Goal: Transaction & Acquisition: Purchase product/service

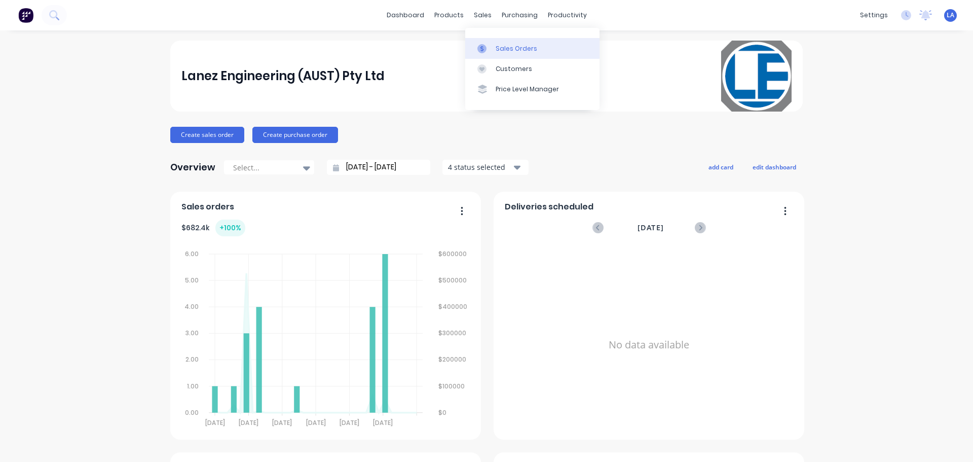
click at [489, 49] on div at bounding box center [485, 48] width 15 height 9
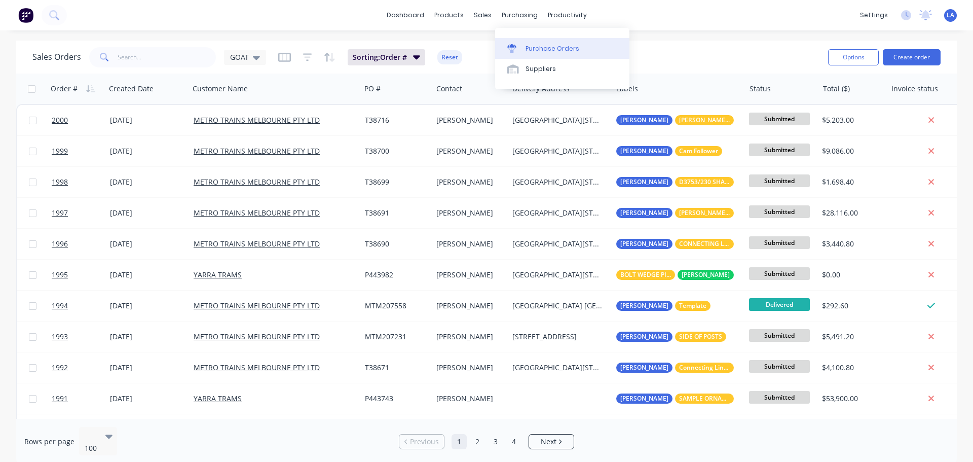
click at [534, 50] on div "Purchase Orders" at bounding box center [553, 48] width 54 height 9
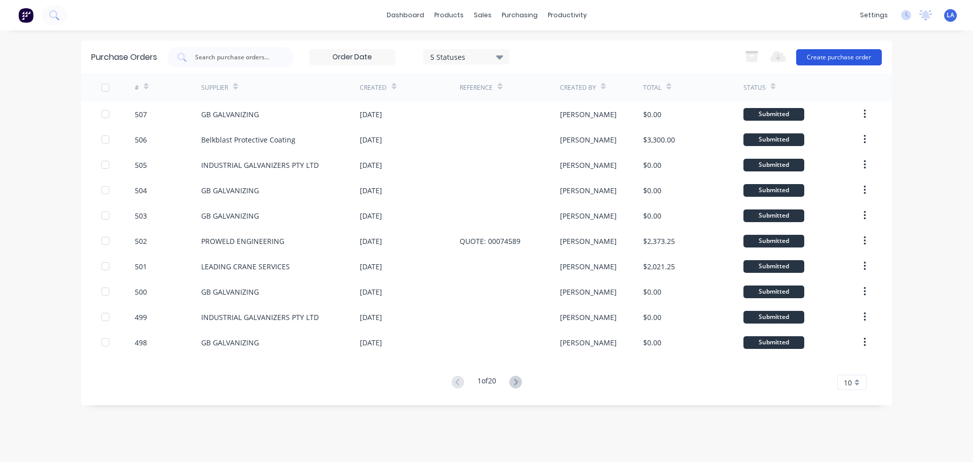
click at [859, 59] on button "Create purchase order" at bounding box center [839, 57] width 86 height 16
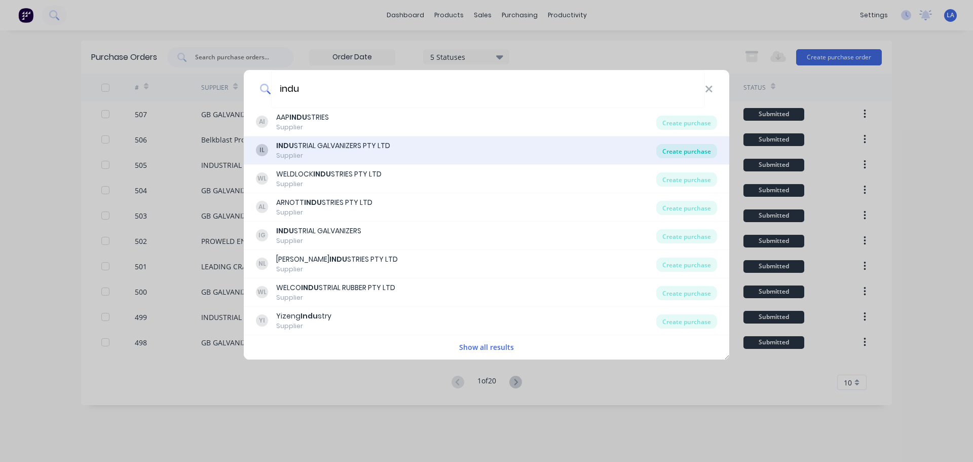
type input "indu"
click at [686, 150] on div "Create purchase" at bounding box center [686, 151] width 61 height 14
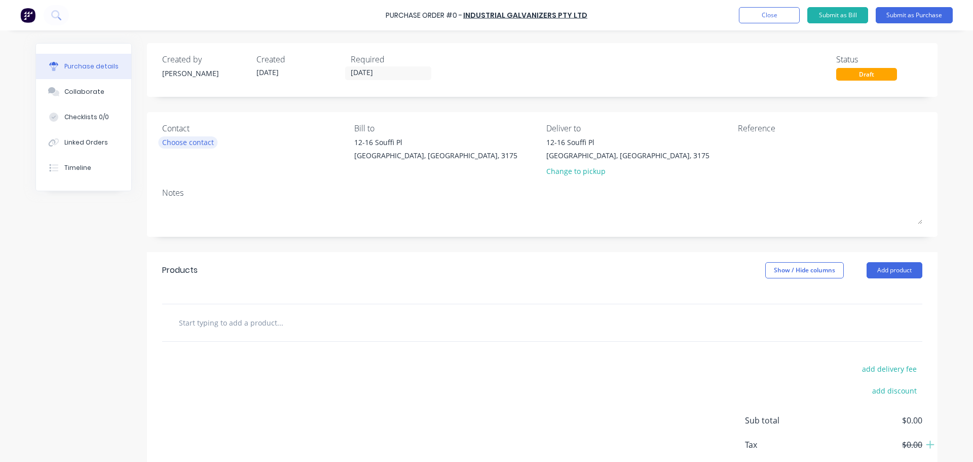
click at [186, 143] on div "Choose contact" at bounding box center [188, 142] width 52 height 11
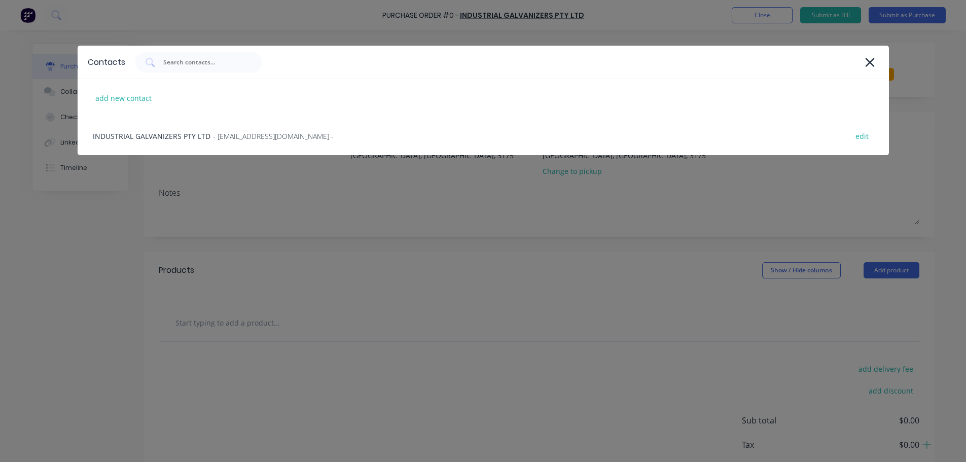
click at [212, 166] on div "Contacts add new contact INDUSTRIAL GALVANIZERS PTY LTD - [EMAIL_ADDRESS][DOMAI…" at bounding box center [483, 231] width 966 height 462
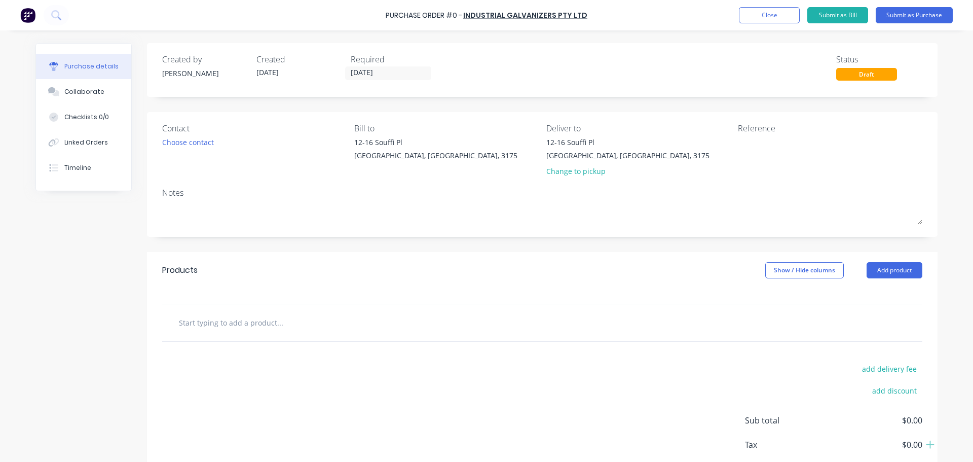
click at [233, 314] on input "text" at bounding box center [279, 322] width 203 height 20
click at [233, 323] on input "text" at bounding box center [279, 322] width 203 height 20
type input "S"
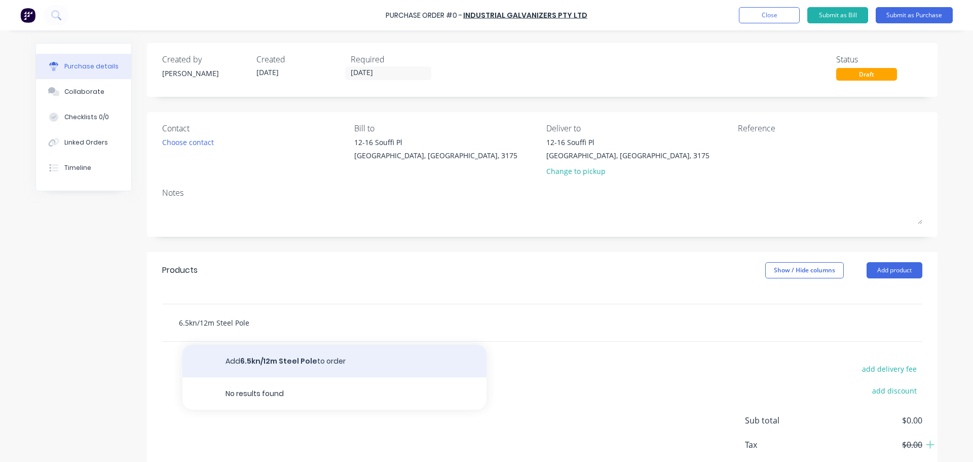
type input "6.5kn/12m Steel Pole"
click at [230, 356] on button "Add 6.5kn/12m Steel Pole to order" at bounding box center [334, 361] width 304 height 32
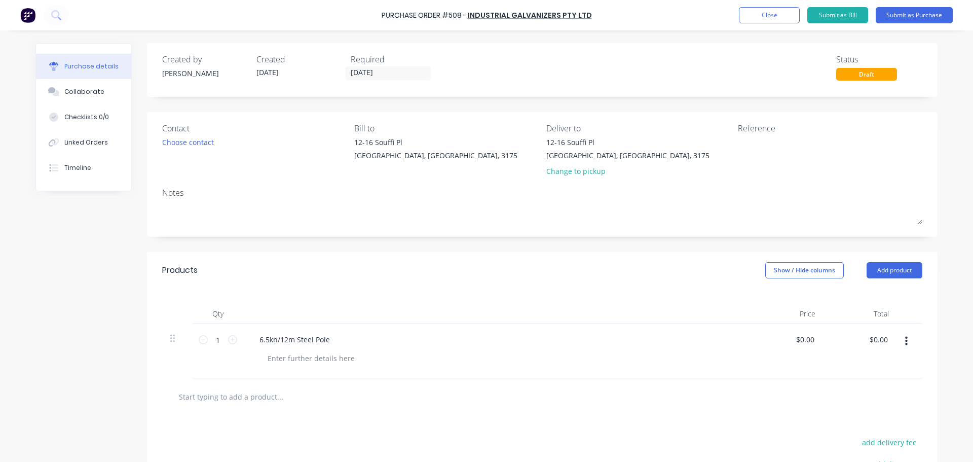
click at [237, 409] on div at bounding box center [542, 396] width 760 height 37
click at [241, 396] on input "text" at bounding box center [279, 396] width 203 height 20
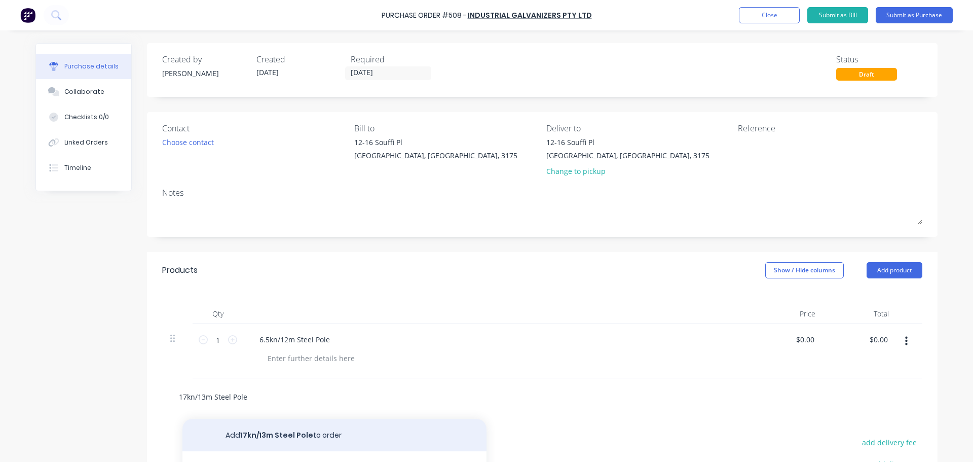
type input "17kn/13m Steel Pole"
click at [248, 448] on button "Add 17kn/13m Steel Pole to order" at bounding box center [334, 435] width 304 height 32
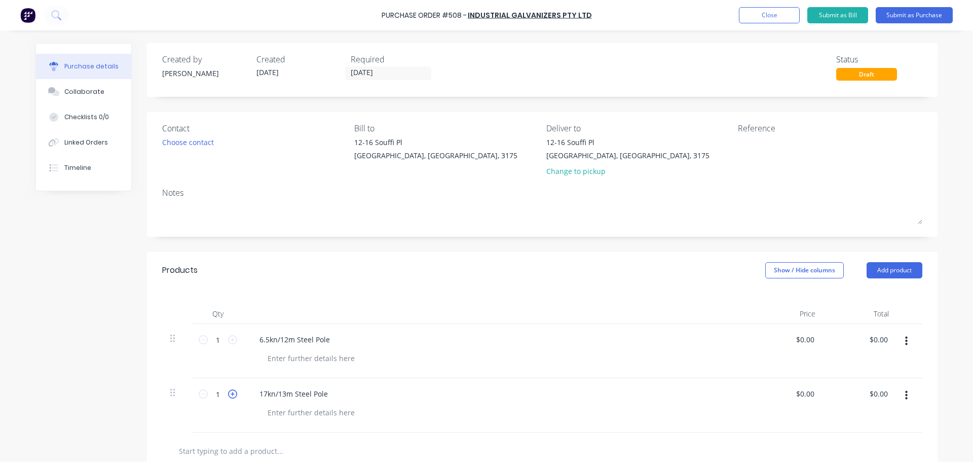
click at [230, 392] on icon at bounding box center [232, 393] width 9 height 9
type input "2"
click at [928, 12] on button "Submit as Purchase" at bounding box center [914, 15] width 77 height 16
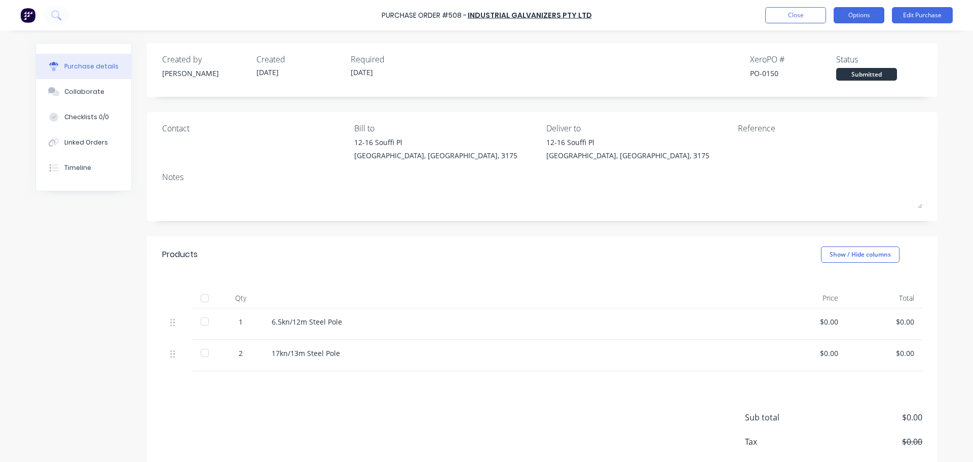
click at [848, 16] on button "Options" at bounding box center [859, 15] width 51 height 16
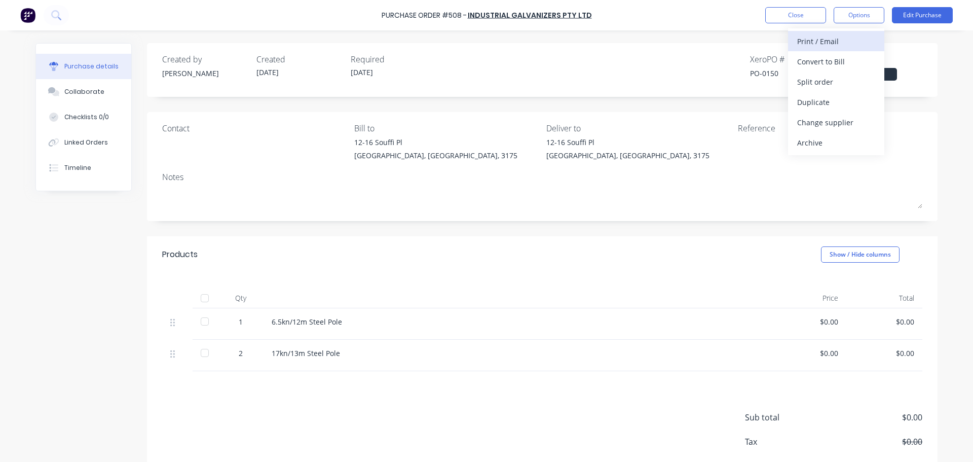
click at [847, 38] on div "Print / Email" at bounding box center [836, 41] width 78 height 15
click at [838, 79] on div "Without pricing" at bounding box center [836, 82] width 78 height 15
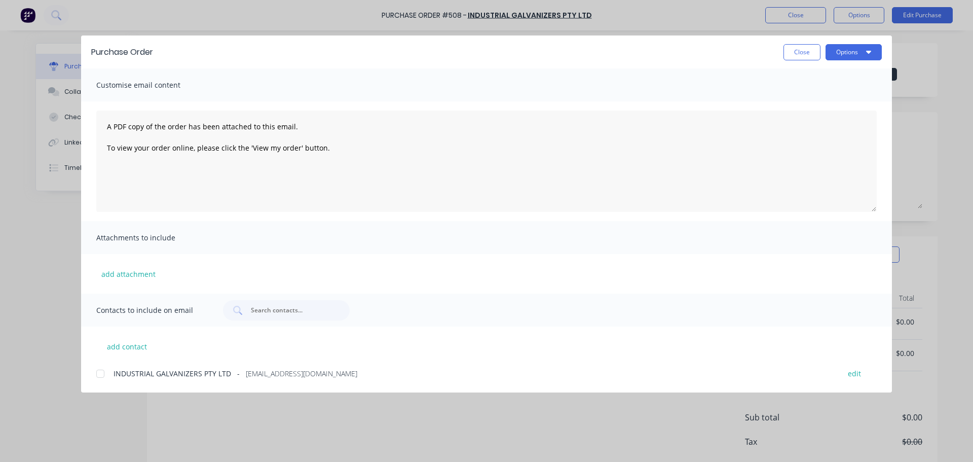
click at [841, 64] on div "Purchase Order Close Options" at bounding box center [486, 51] width 811 height 33
click at [844, 49] on button "Options" at bounding box center [854, 52] width 56 height 16
click at [839, 95] on div "Print" at bounding box center [834, 98] width 78 height 15
click at [793, 52] on button "Close" at bounding box center [802, 52] width 37 height 16
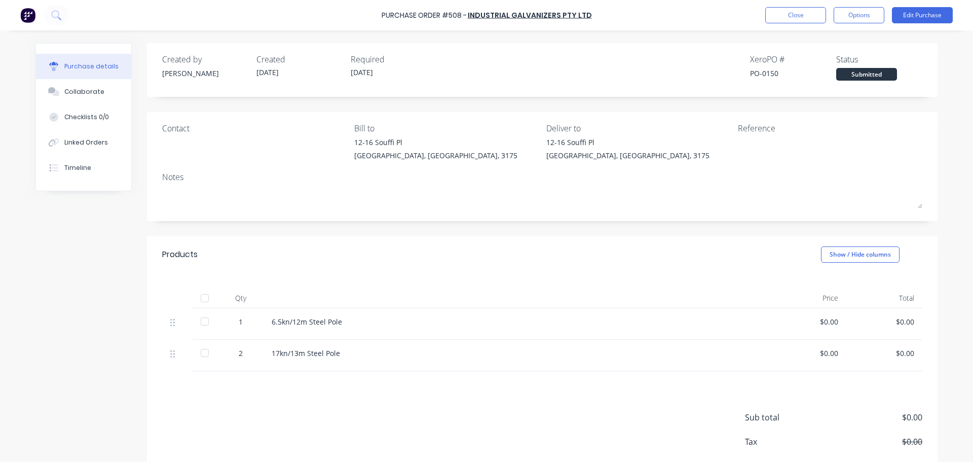
click at [694, 17] on div "Purchase Order #508 - INDUSTRIAL GALVANIZERS PTY LTD Close Options Edit Purchase" at bounding box center [486, 15] width 973 height 30
click at [850, 22] on button "Options" at bounding box center [859, 15] width 51 height 16
click at [812, 15] on button "Close" at bounding box center [795, 15] width 61 height 16
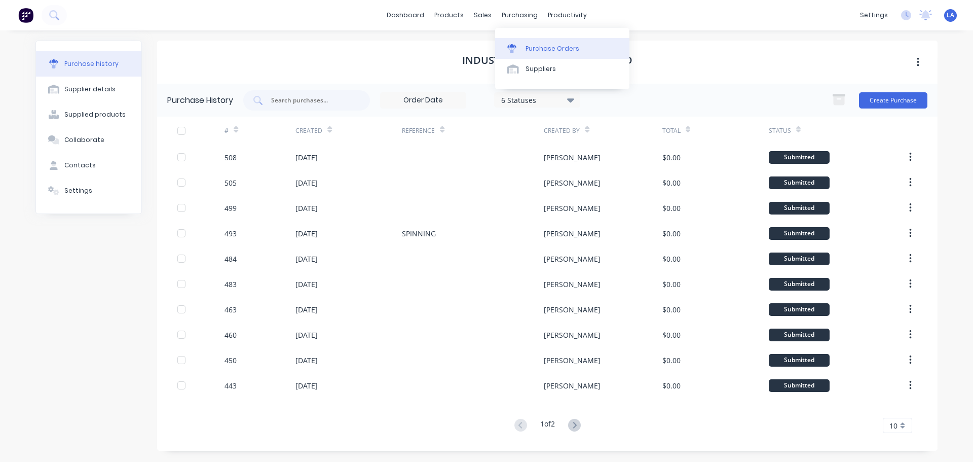
click at [517, 44] on div at bounding box center [514, 48] width 15 height 9
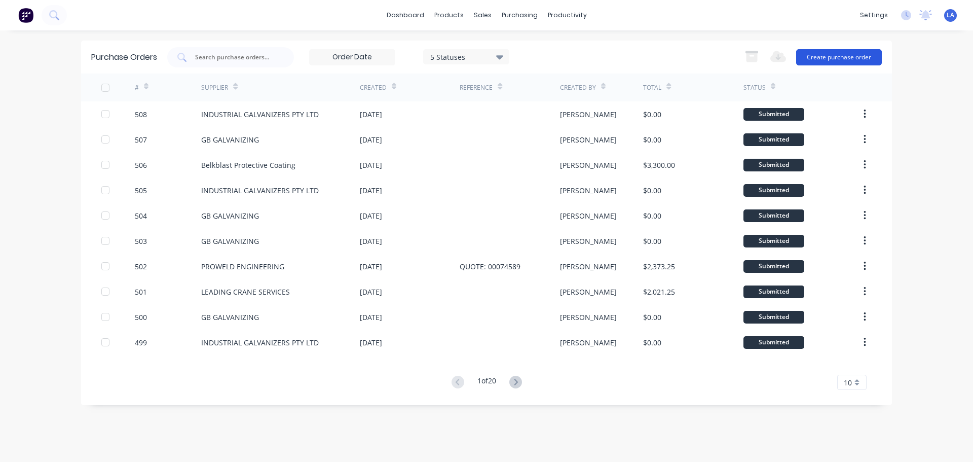
click at [865, 62] on button "Create purchase order" at bounding box center [839, 57] width 86 height 16
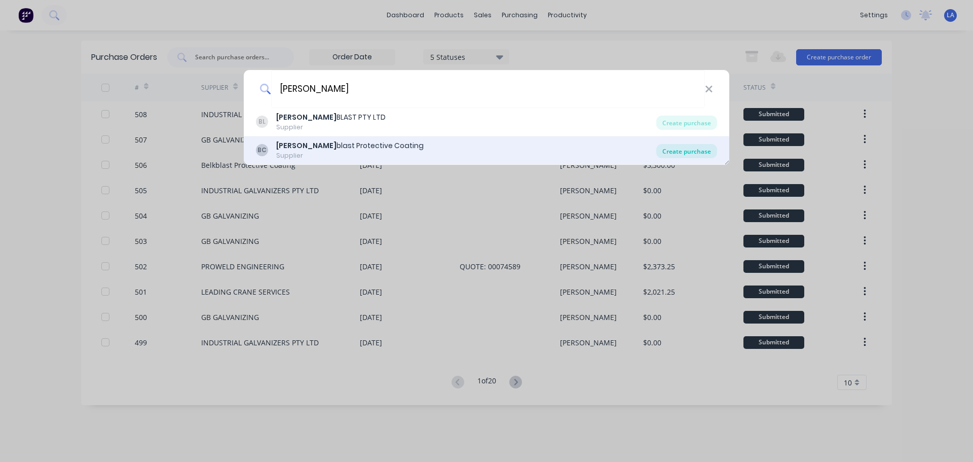
type input "[PERSON_NAME]"
click at [688, 149] on div "Create purchase" at bounding box center [686, 151] width 61 height 14
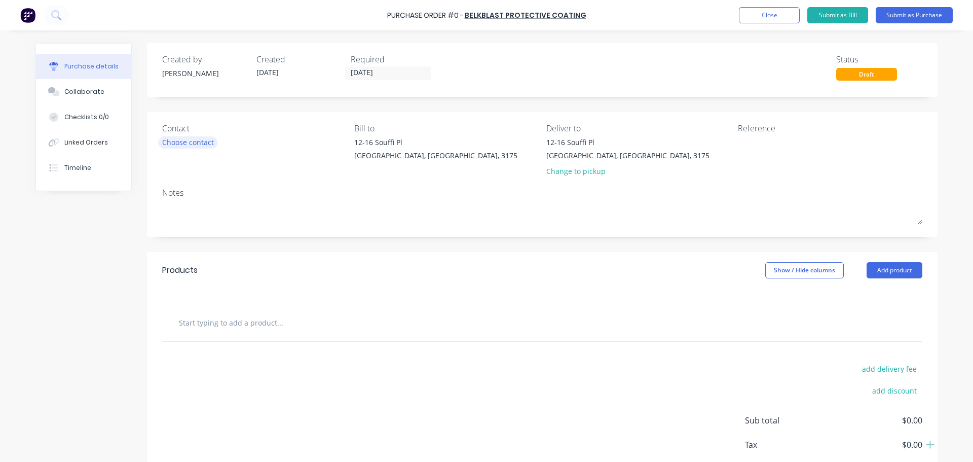
click at [208, 147] on div "Choose contact" at bounding box center [188, 142] width 52 height 11
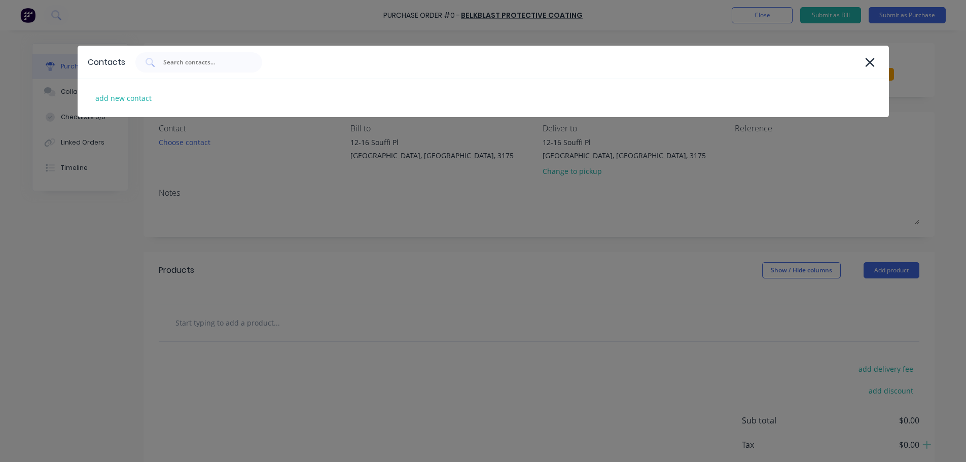
click at [111, 186] on div "Contacts add new contact" at bounding box center [483, 231] width 966 height 462
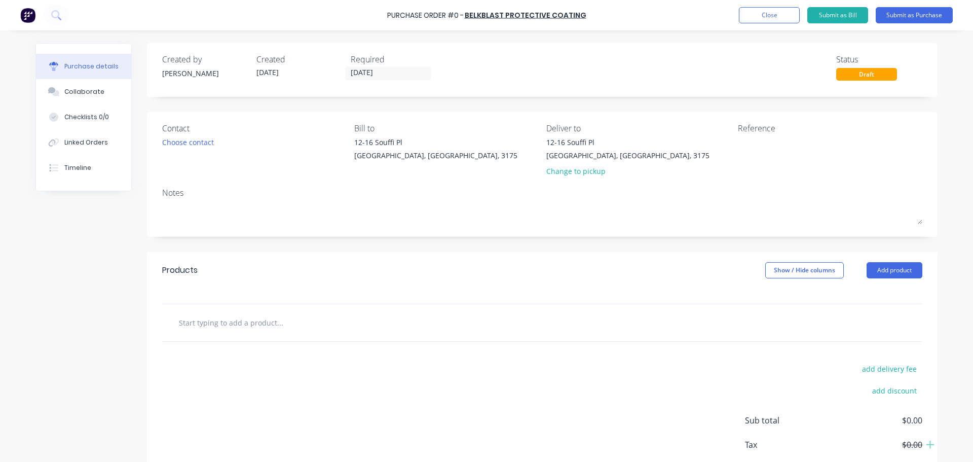
click at [210, 312] on input "text" at bounding box center [279, 322] width 203 height 20
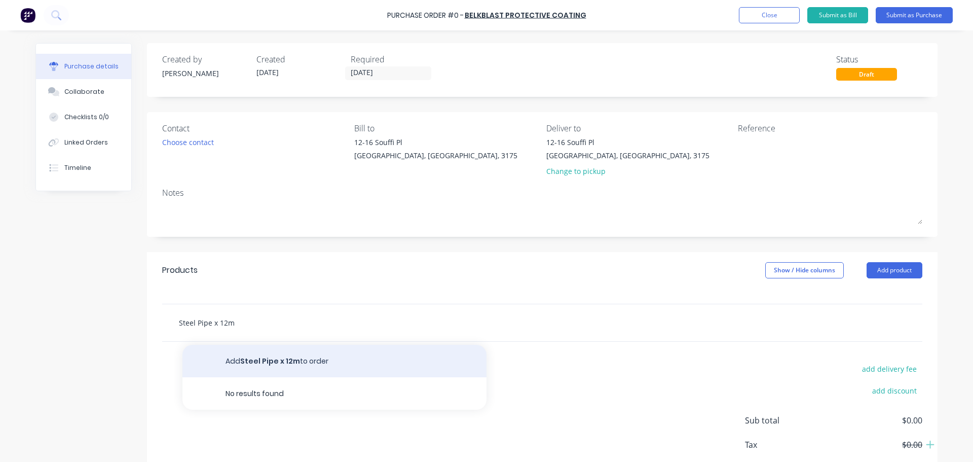
type input "Steel Pipe x 12m"
click at [241, 369] on button "Add Steel Pipe x 12m to order" at bounding box center [334, 361] width 304 height 32
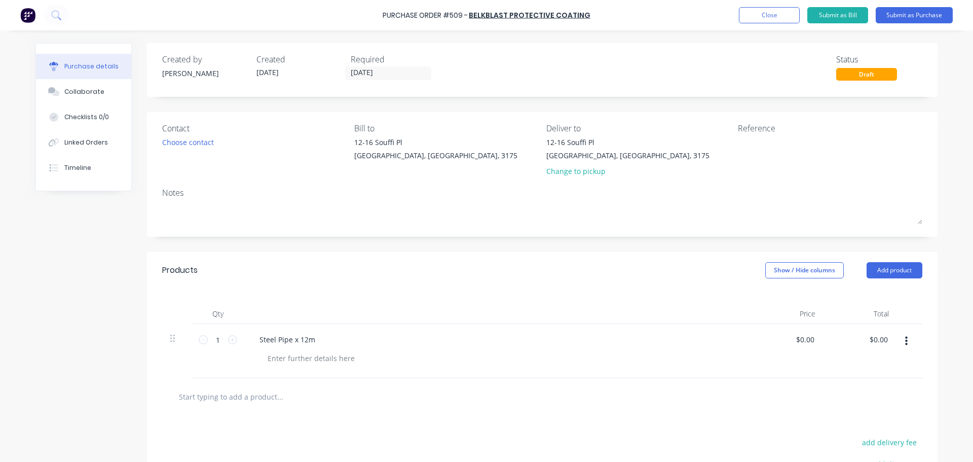
click at [247, 394] on input "text" at bounding box center [279, 396] width 203 height 20
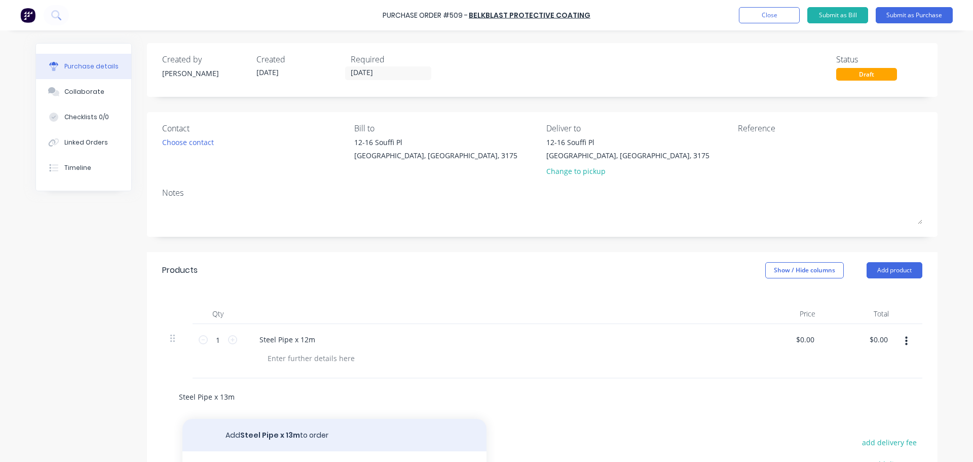
type input "Steel Pipe x 13m"
click at [276, 432] on button "Add Steel Pipe x 13m to order" at bounding box center [334, 435] width 304 height 32
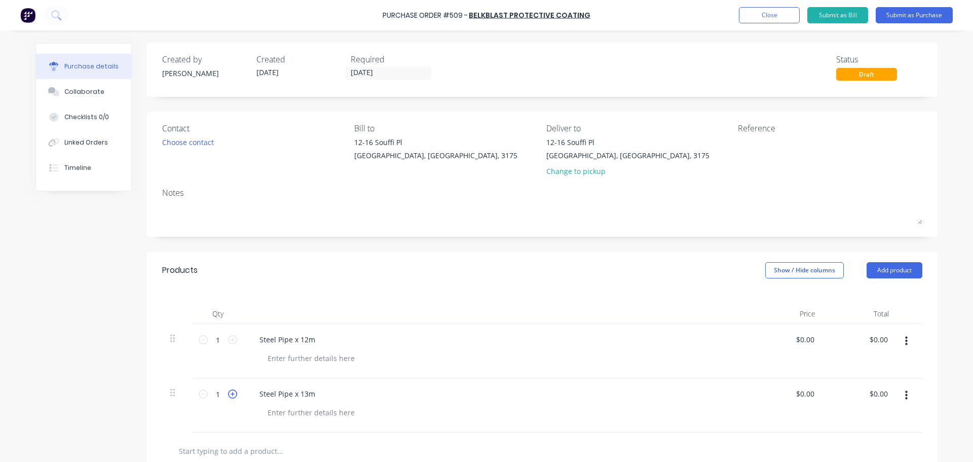
click at [232, 396] on icon at bounding box center [232, 393] width 9 height 9
type input "2"
click at [351, 65] on div "Required" at bounding box center [394, 59] width 86 height 12
click at [354, 69] on input "[DATE]" at bounding box center [388, 73] width 85 height 13
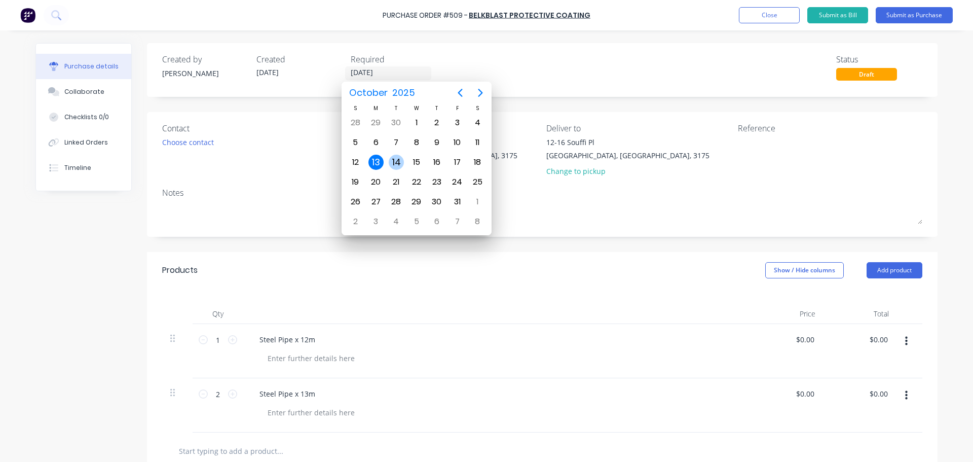
click at [395, 160] on div "14" at bounding box center [396, 162] width 15 height 15
type input "[DATE]"
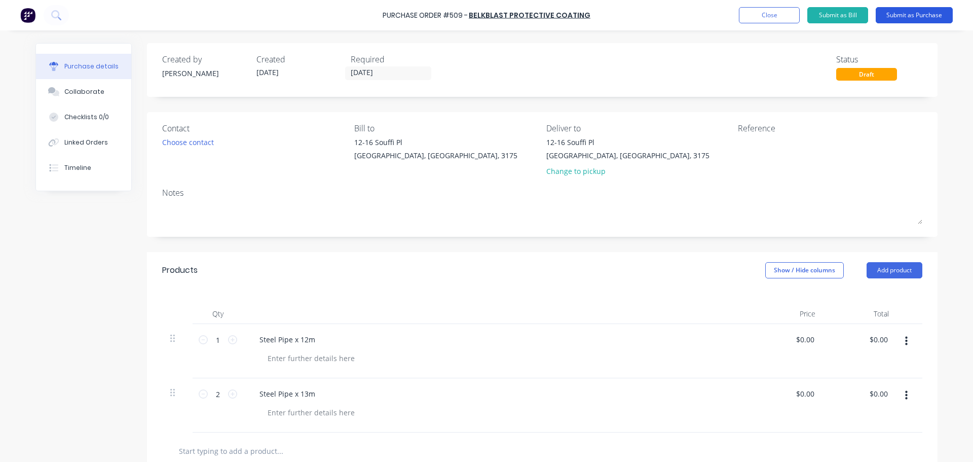
click at [907, 13] on button "Submit as Purchase" at bounding box center [914, 15] width 77 height 16
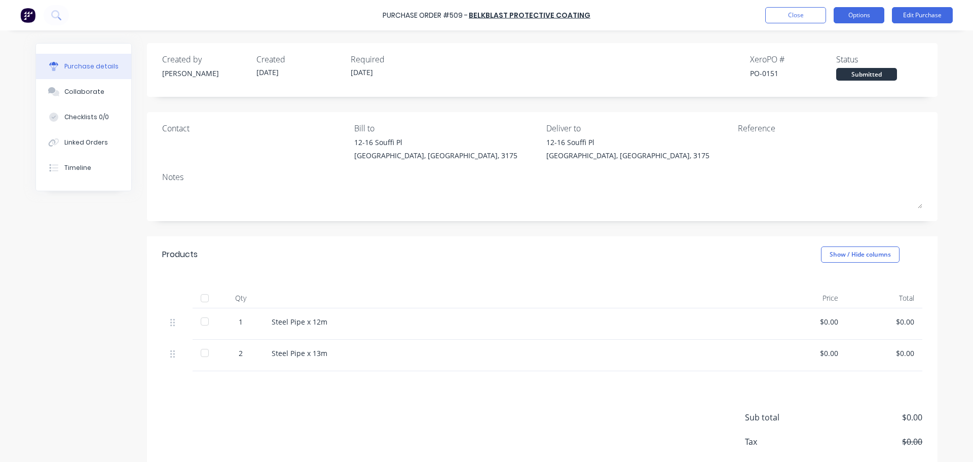
click at [848, 15] on button "Options" at bounding box center [859, 15] width 51 height 16
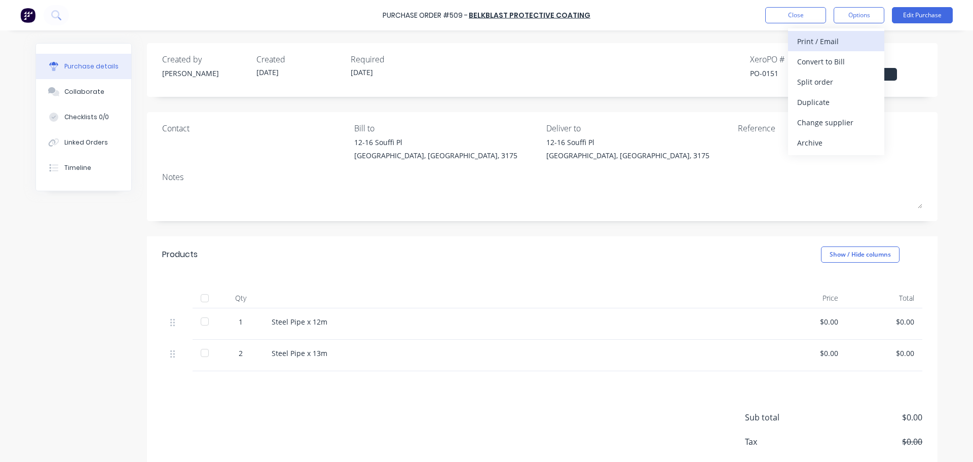
click at [830, 46] on div "Print / Email" at bounding box center [836, 41] width 78 height 15
click at [837, 83] on div "Without pricing" at bounding box center [836, 82] width 78 height 15
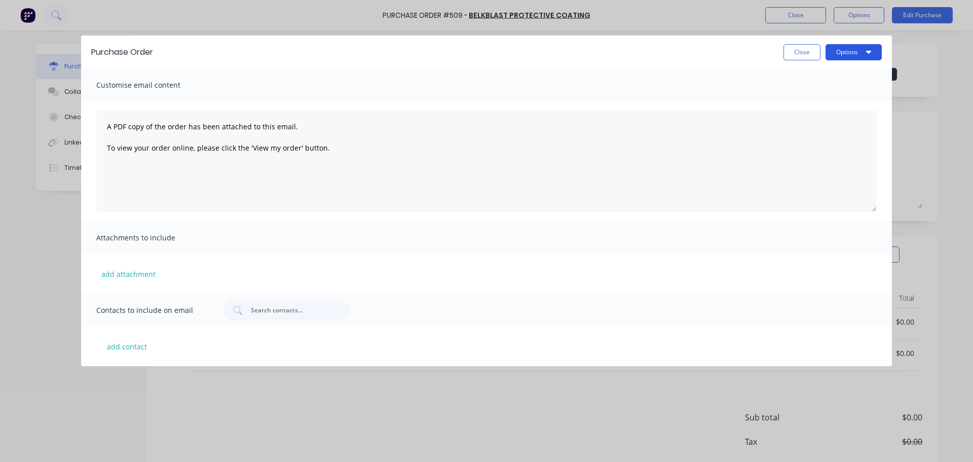
click at [848, 54] on button "Options" at bounding box center [854, 52] width 56 height 16
click at [832, 99] on div "Print" at bounding box center [834, 98] width 78 height 15
click at [804, 43] on div "Purchase Order Close Options" at bounding box center [486, 51] width 811 height 33
click at [804, 46] on button "Close" at bounding box center [802, 52] width 37 height 16
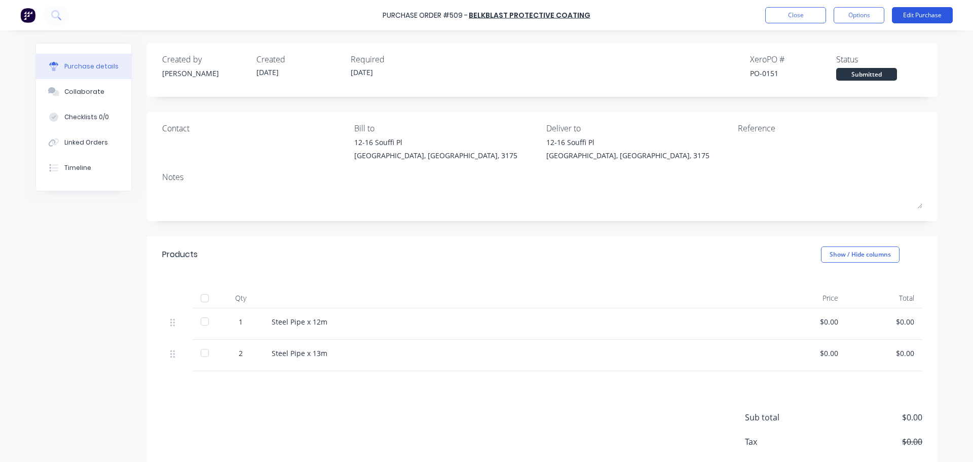
click at [899, 18] on button "Edit Purchase" at bounding box center [922, 15] width 61 height 16
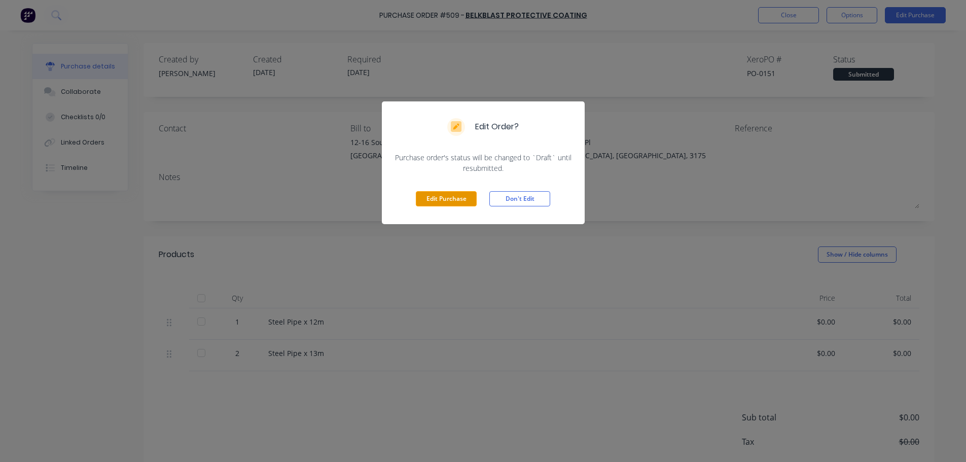
click at [447, 196] on button "Edit Purchase" at bounding box center [446, 198] width 61 height 15
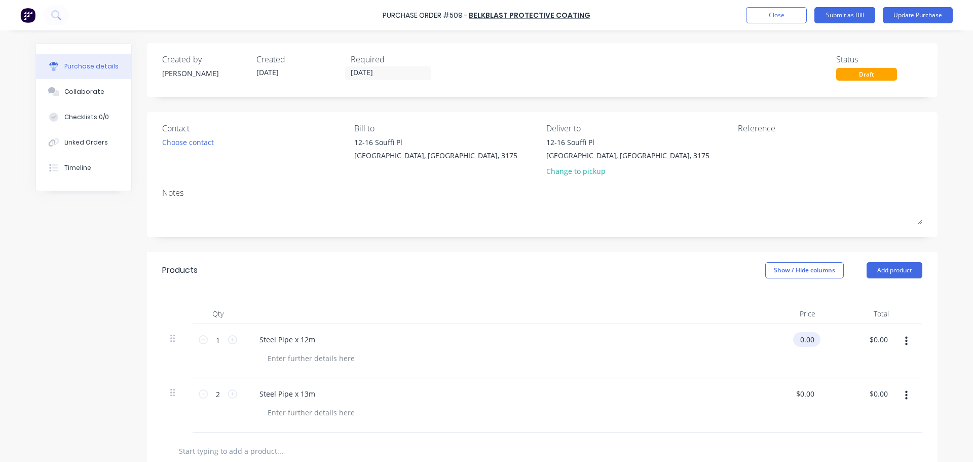
click at [808, 337] on input "0.00" at bounding box center [804, 339] width 23 height 15
click at [809, 337] on input "0.00" at bounding box center [806, 339] width 19 height 15
type input "$150.00"
click at [808, 372] on div "$150.00 $150.00" at bounding box center [787, 351] width 74 height 54
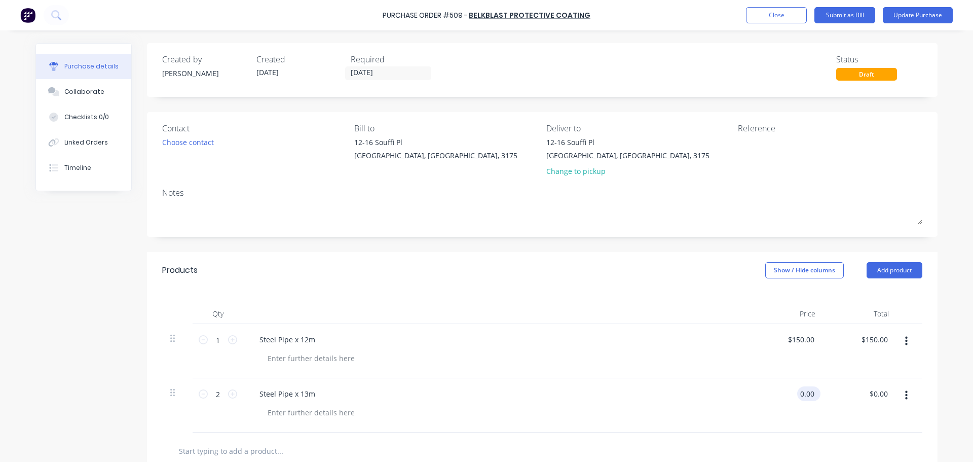
click at [802, 393] on input "0.00" at bounding box center [806, 393] width 19 height 15
type input "$150.00"
type input "$300.00"
click at [803, 430] on div "$150.00 150" at bounding box center [787, 405] width 74 height 54
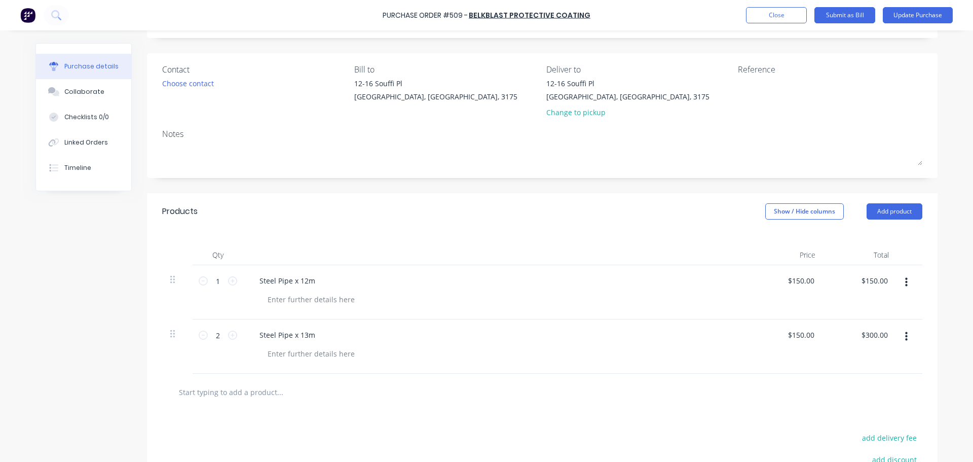
scroll to position [152, 0]
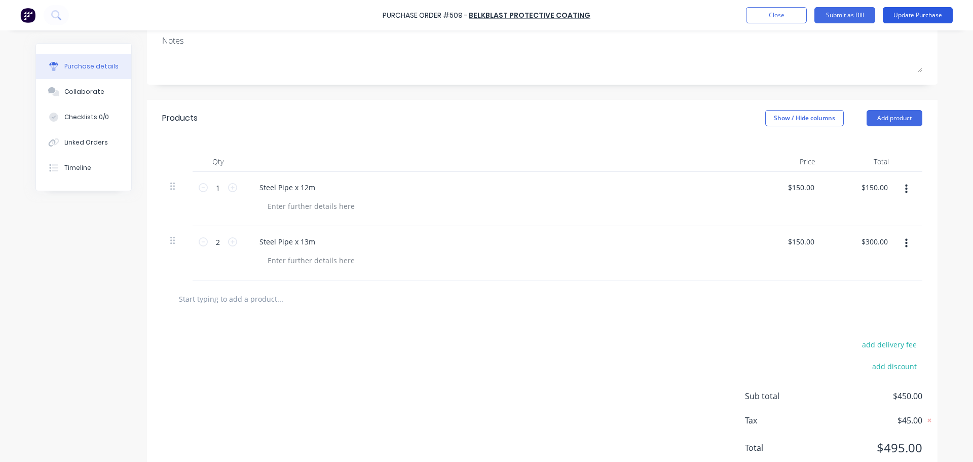
click at [887, 15] on button "Update Purchase" at bounding box center [918, 15] width 70 height 16
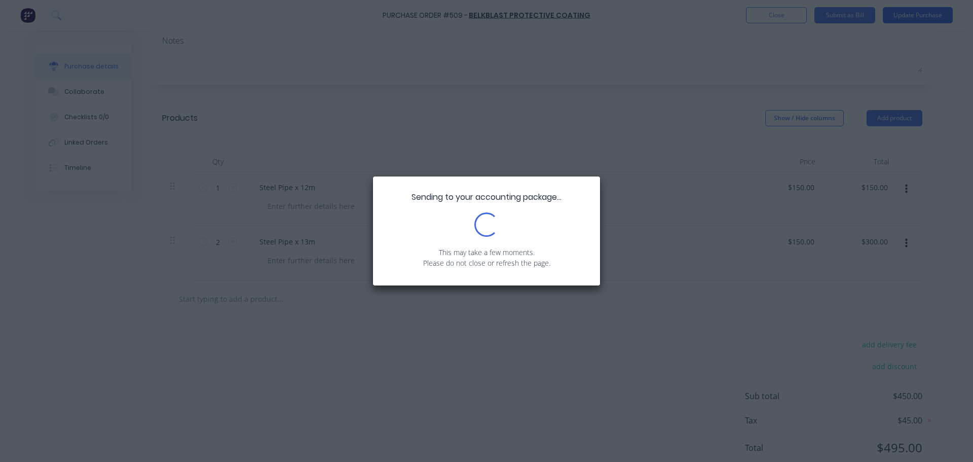
scroll to position [0, 0]
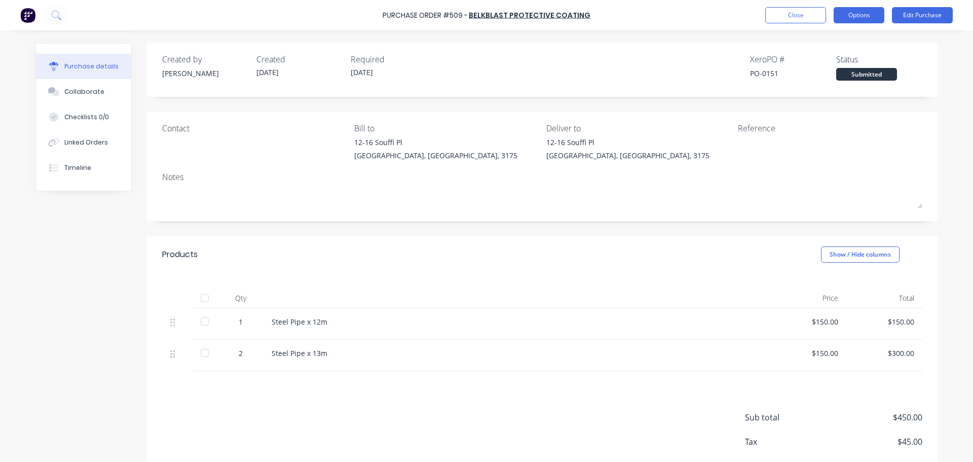
click at [880, 20] on button "Options" at bounding box center [859, 15] width 51 height 16
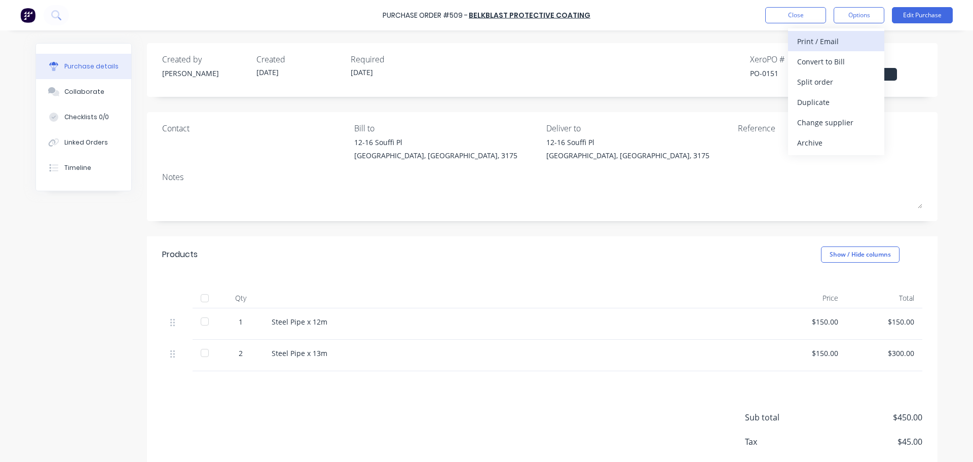
click at [870, 40] on div "Print / Email" at bounding box center [836, 41] width 78 height 15
click at [855, 66] on div "With pricing" at bounding box center [836, 61] width 78 height 15
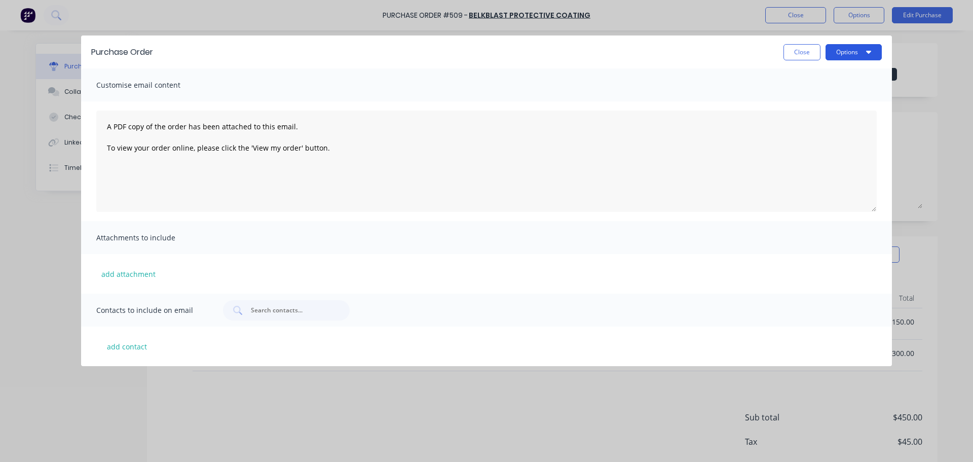
click at [857, 51] on button "Options" at bounding box center [854, 52] width 56 height 16
click at [847, 94] on div "Print" at bounding box center [834, 98] width 78 height 15
click at [796, 52] on button "Close" at bounding box center [802, 52] width 37 height 16
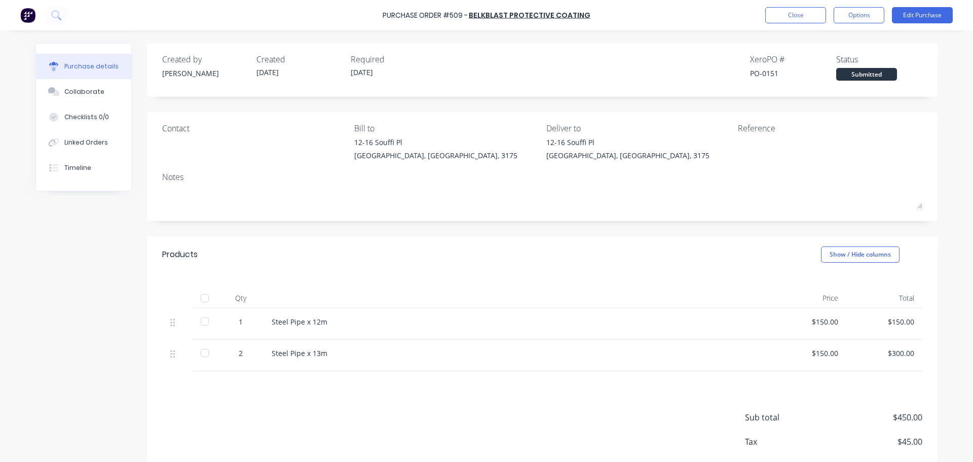
click at [798, 24] on div "Purchase Order #509 - Belkblast Protective Coating Close Options Edit Purchase" at bounding box center [486, 15] width 973 height 30
click at [798, 17] on button "Close" at bounding box center [795, 15] width 61 height 16
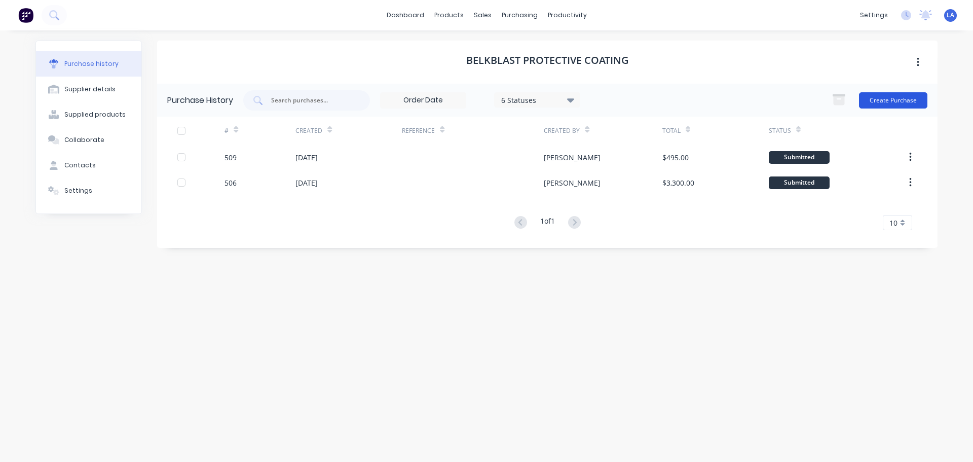
click at [881, 100] on button "Create Purchase" at bounding box center [893, 100] width 68 height 16
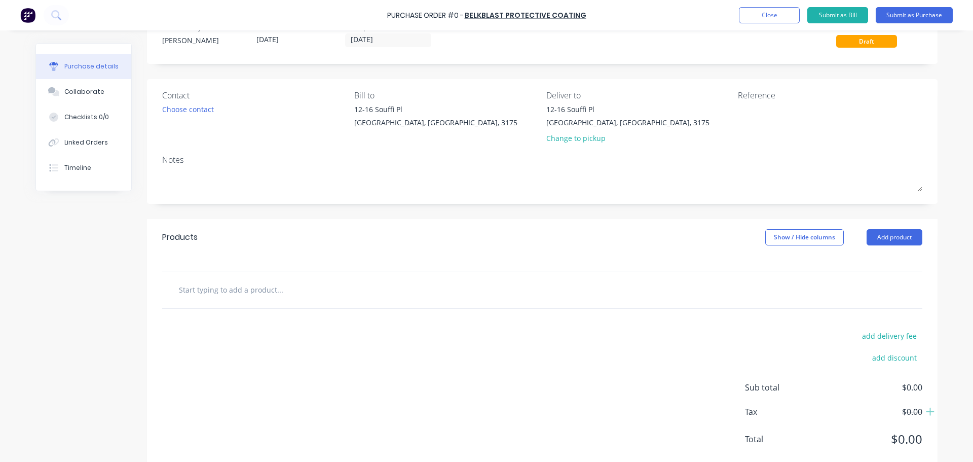
scroll to position [57, 0]
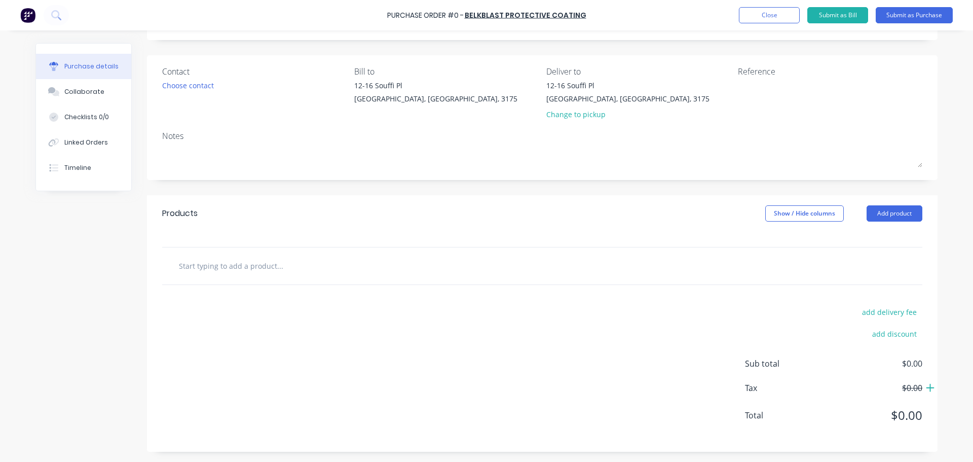
click at [928, 391] on icon at bounding box center [930, 388] width 9 height 10
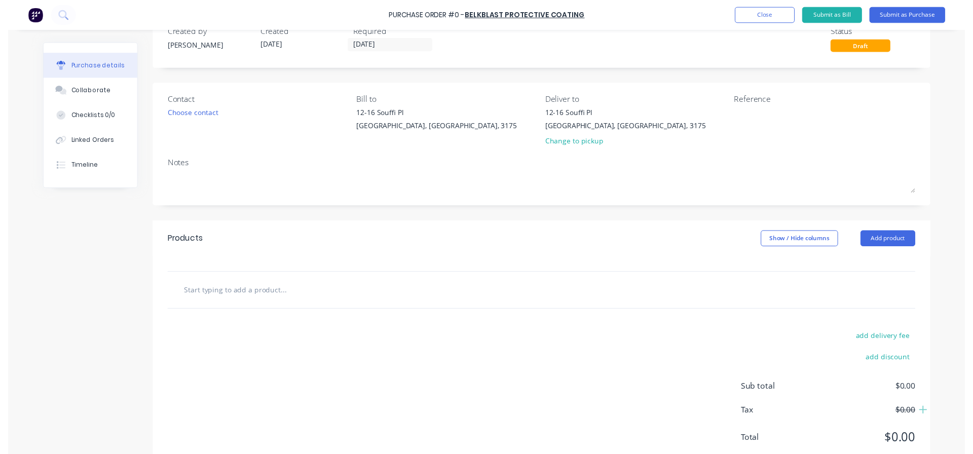
scroll to position [0, 0]
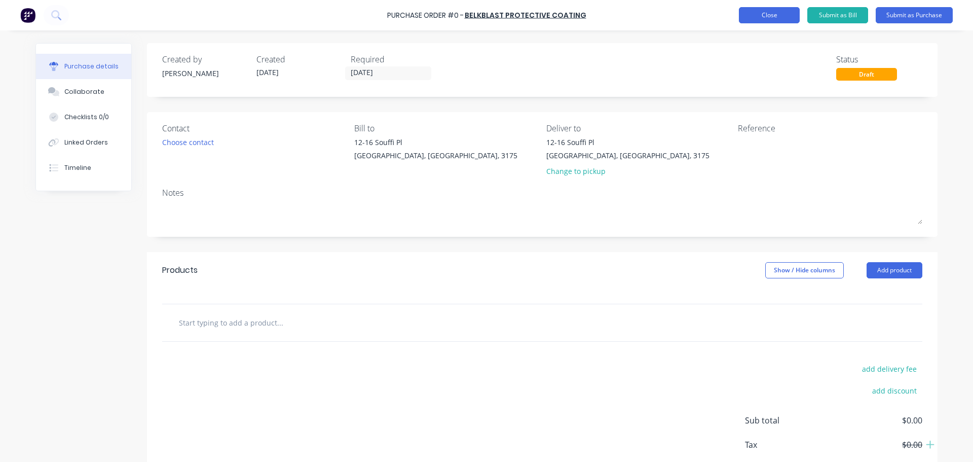
click at [795, 20] on button "Close" at bounding box center [769, 15] width 61 height 16
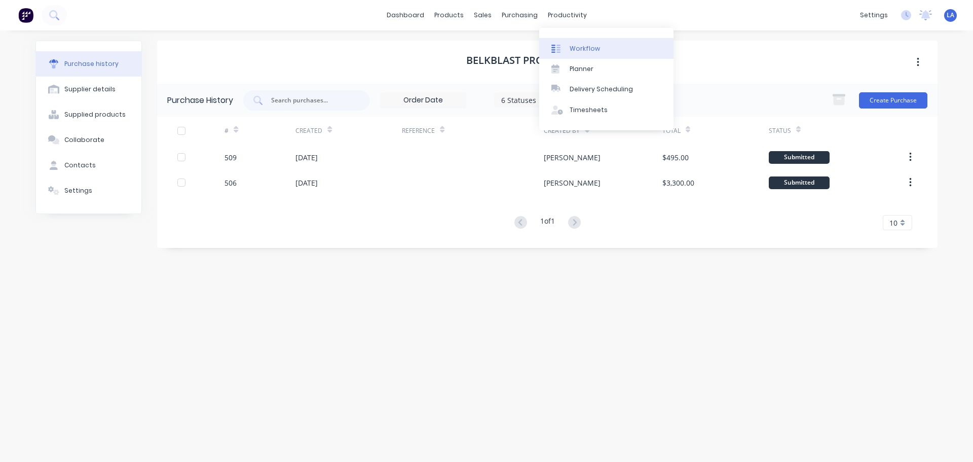
click at [573, 41] on link "Workflow" at bounding box center [606, 48] width 134 height 20
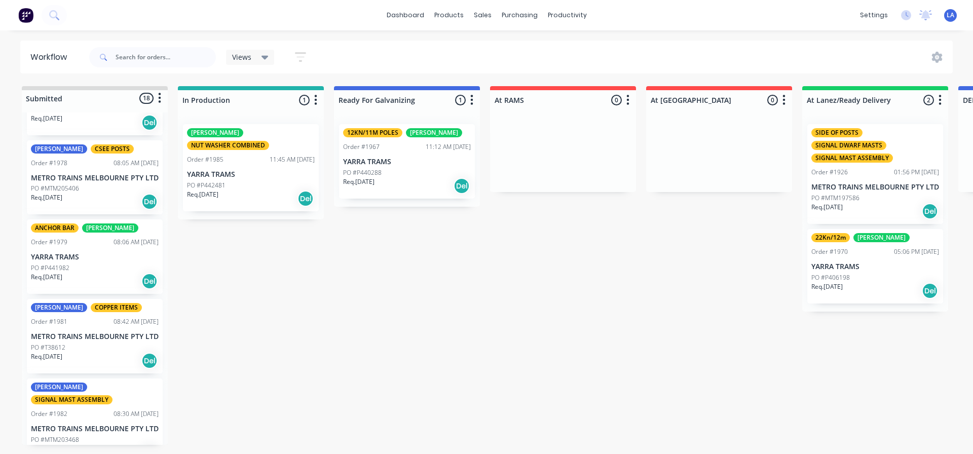
scroll to position [151, 0]
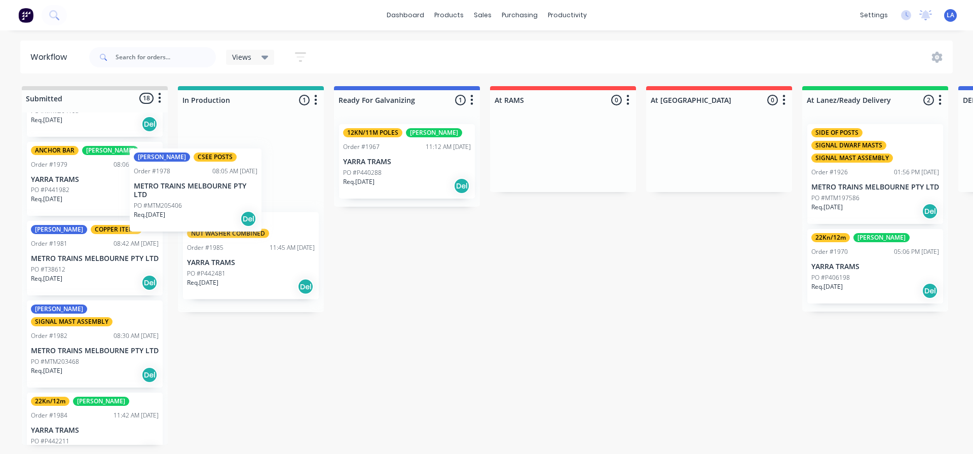
drag, startPoint x: 98, startPoint y: 211, endPoint x: 216, endPoint y: 195, distance: 118.8
click at [216, 195] on div "Submitted 18 Status colour #DBDCDC hex #DBDCDC Save Cancel Summaries Total orde…" at bounding box center [690, 265] width 1397 height 359
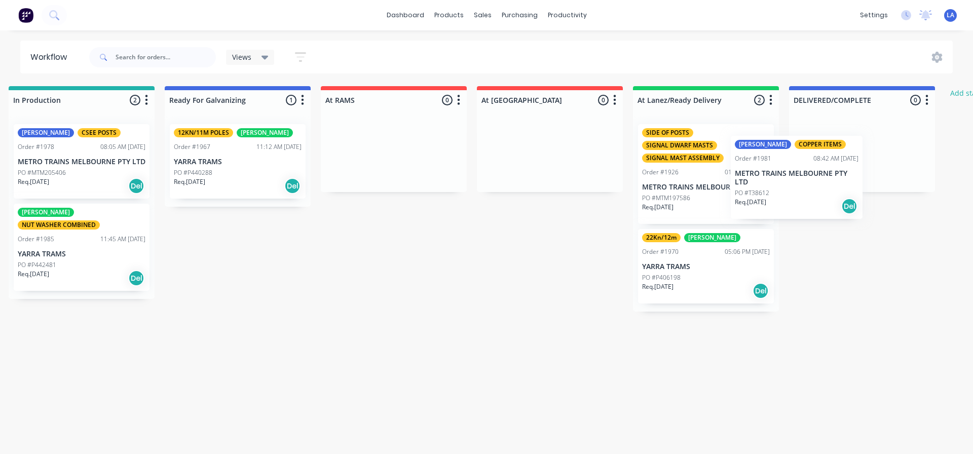
scroll to position [0, 173]
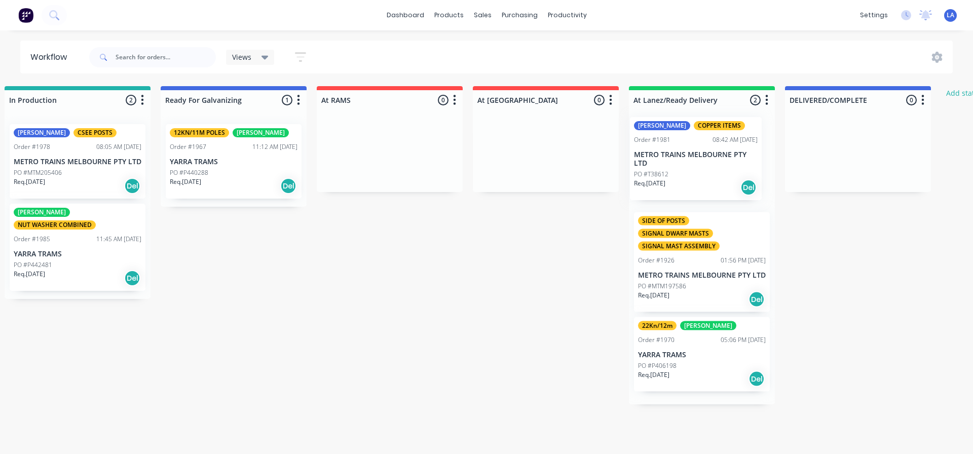
drag, startPoint x: 83, startPoint y: 227, endPoint x: 685, endPoint y: 155, distance: 606.6
click at [685, 155] on div "Submitted 17 Status colour #DBDCDC hex #DBDCDC Save Cancel Summaries Total orde…" at bounding box center [517, 265] width 1397 height 359
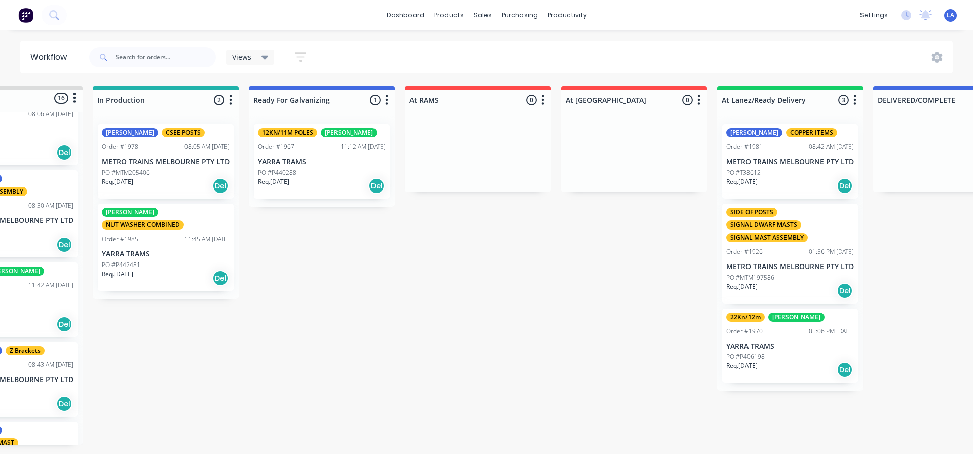
scroll to position [0, 0]
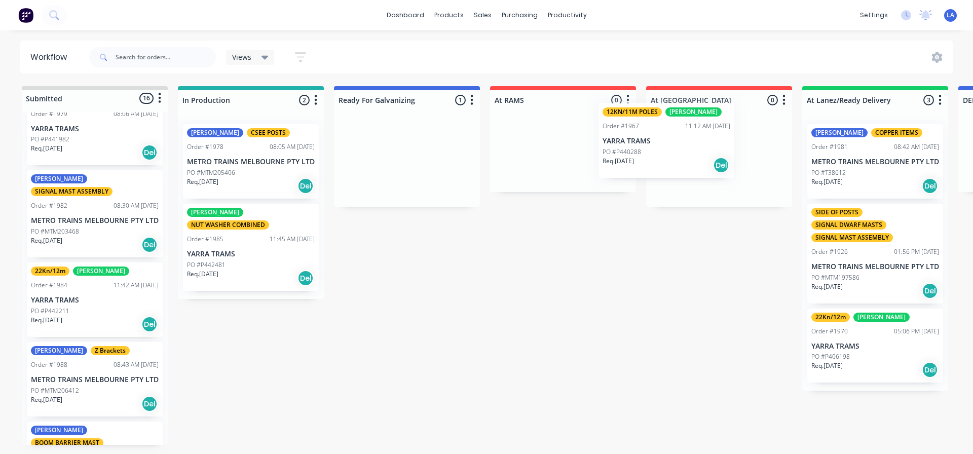
drag, startPoint x: 390, startPoint y: 158, endPoint x: 670, endPoint y: 134, distance: 280.3
click at [670, 134] on div "Submitted 16 Status colour #DBDCDC hex #DBDCDC Save Cancel Summaries Total orde…" at bounding box center [690, 265] width 1397 height 359
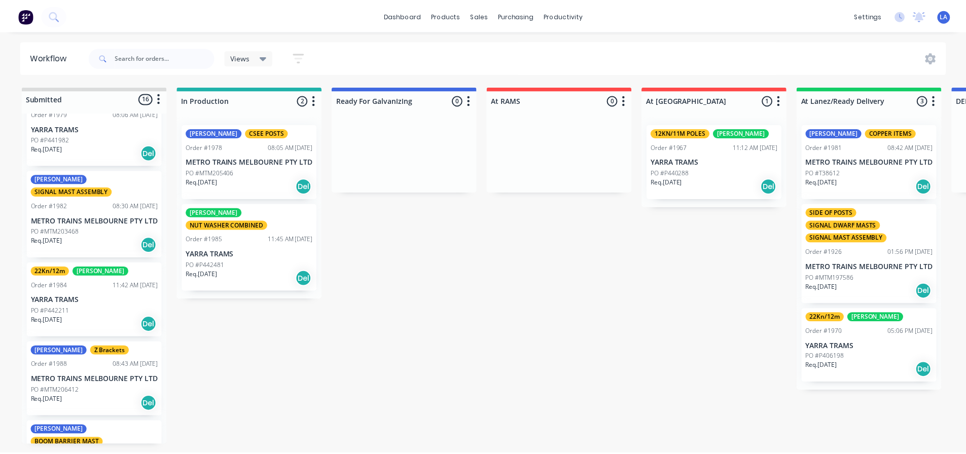
scroll to position [252, 0]
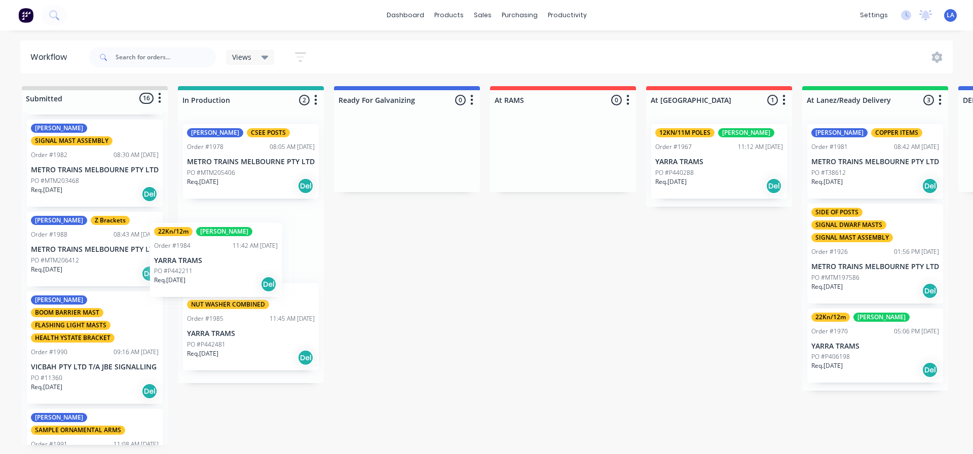
drag, startPoint x: 81, startPoint y: 278, endPoint x: 232, endPoint y: 237, distance: 156.4
click at [232, 238] on div "Submitted 16 Status colour #DBDCDC hex #DBDCDC Save Cancel Summaries Total orde…" at bounding box center [690, 265] width 1397 height 359
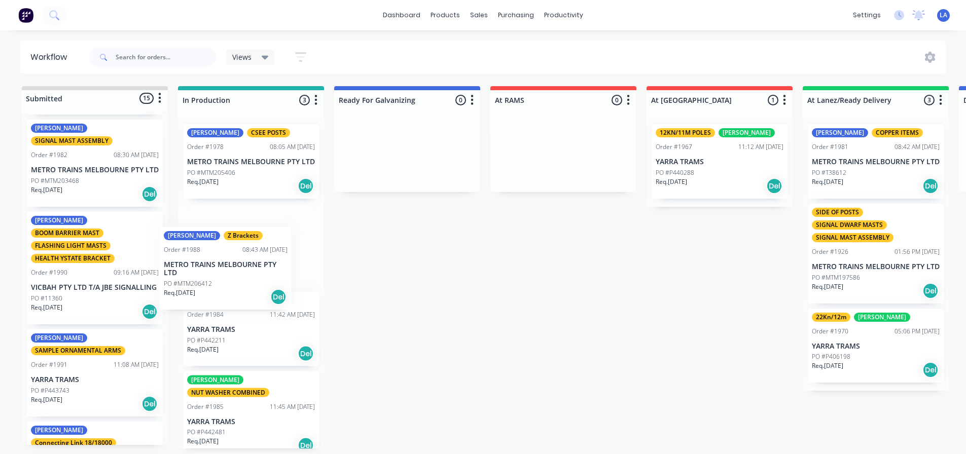
drag, startPoint x: 51, startPoint y: 284, endPoint x: 218, endPoint y: 265, distance: 168.4
click at [218, 265] on div "Submitted 15 Status colour #DBDCDC hex #DBDCDC Save Cancel Summaries Total orde…" at bounding box center [690, 267] width 1397 height 362
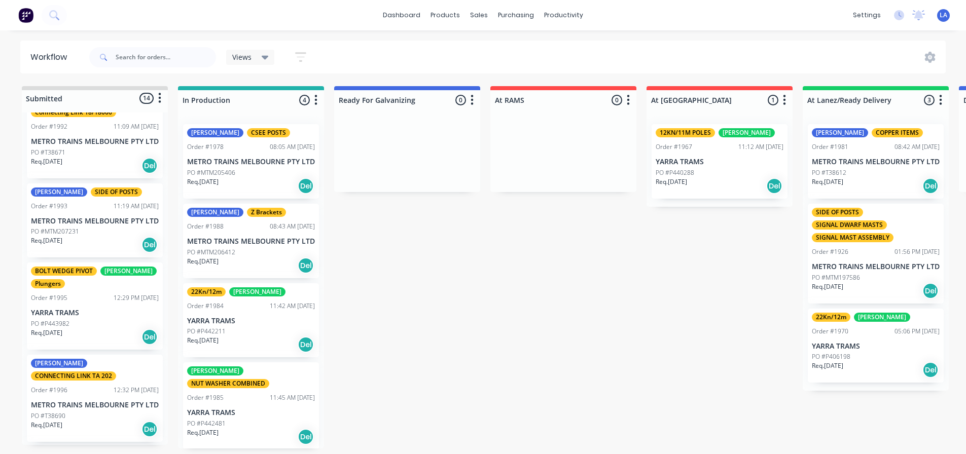
scroll to position [607, 0]
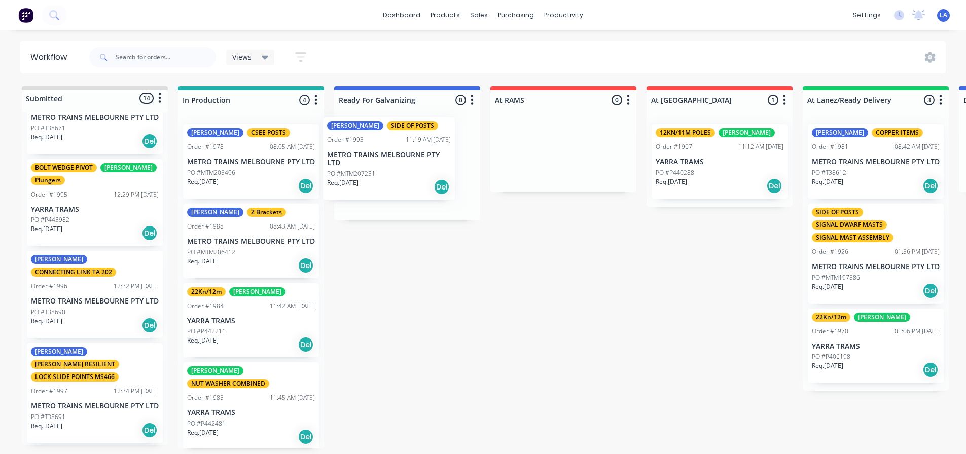
drag, startPoint x: 80, startPoint y: 231, endPoint x: 380, endPoint y: 158, distance: 308.5
click at [380, 158] on div "Submitted 14 Status colour #DBDCDC hex #DBDCDC Save Cancel Summaries Total orde…" at bounding box center [690, 267] width 1397 height 362
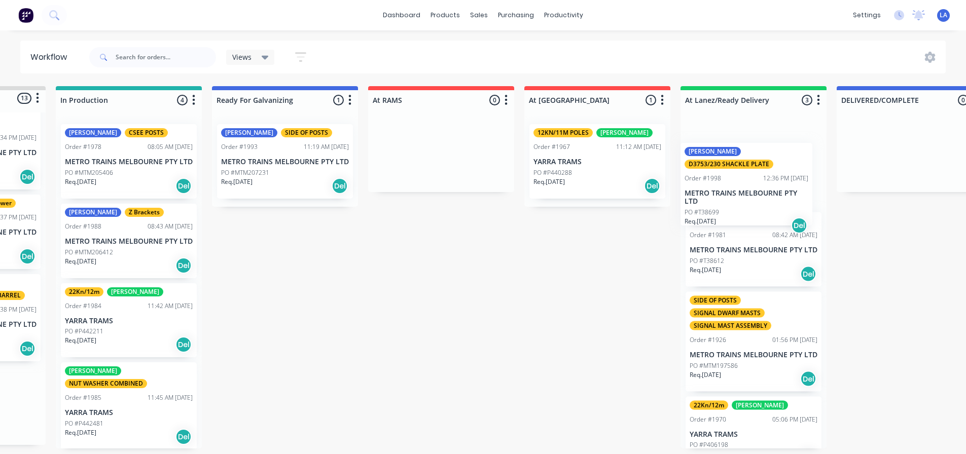
scroll to position [0, 126]
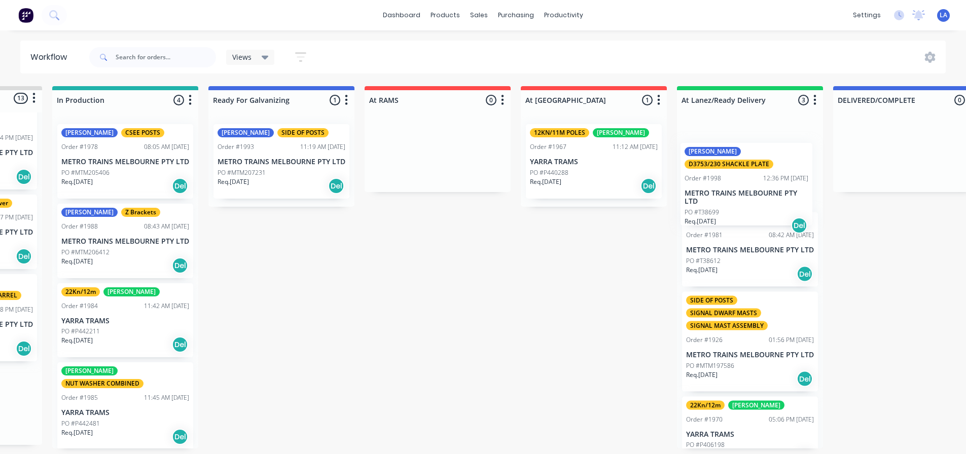
drag, startPoint x: 79, startPoint y: 269, endPoint x: 737, endPoint y: 194, distance: 662.3
click at [737, 194] on div "Submitted 13 Status colour #DBDCDC hex #DBDCDC Save Cancel Summaries Total orde…" at bounding box center [565, 267] width 1397 height 362
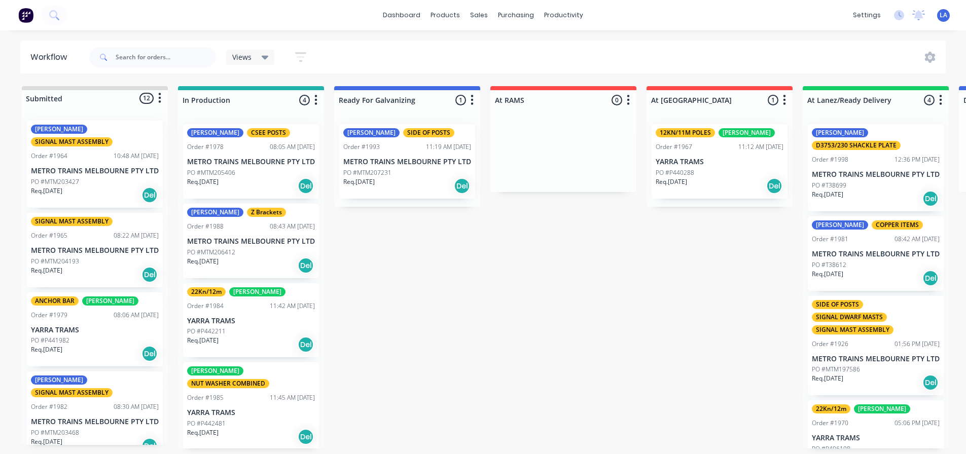
scroll to position [2, 0]
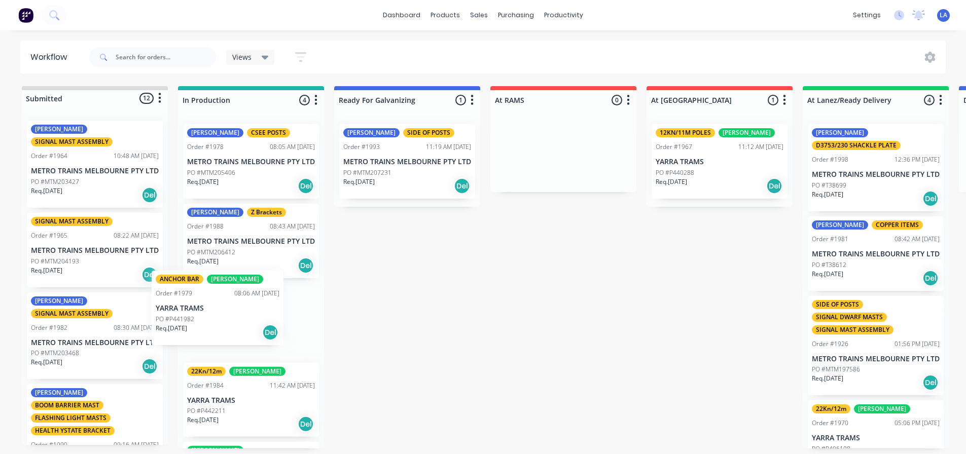
drag, startPoint x: 93, startPoint y: 360, endPoint x: 237, endPoint y: 307, distance: 153.5
click at [241, 307] on div "Submitted 12 Status colour #DBDCDC hex #DBDCDC Save Cancel Summaries Total orde…" at bounding box center [690, 267] width 1397 height 362
